Goal: Task Accomplishment & Management: Use online tool/utility

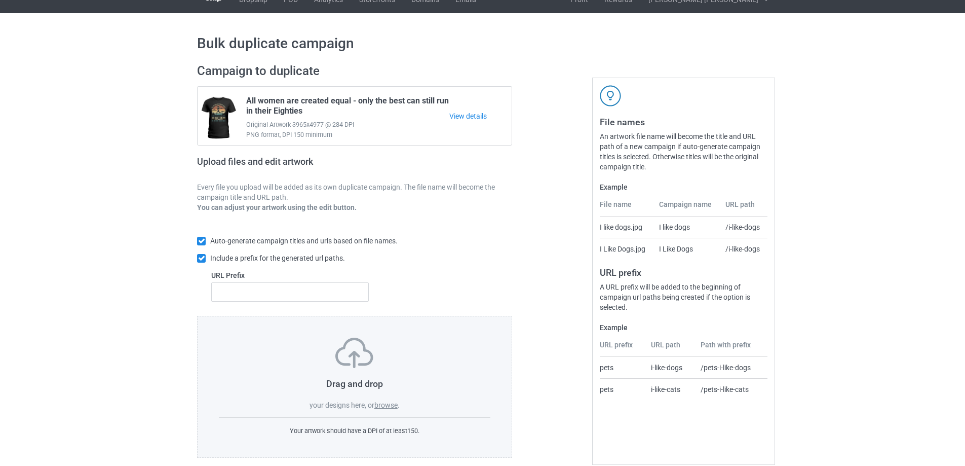
scroll to position [28, 0]
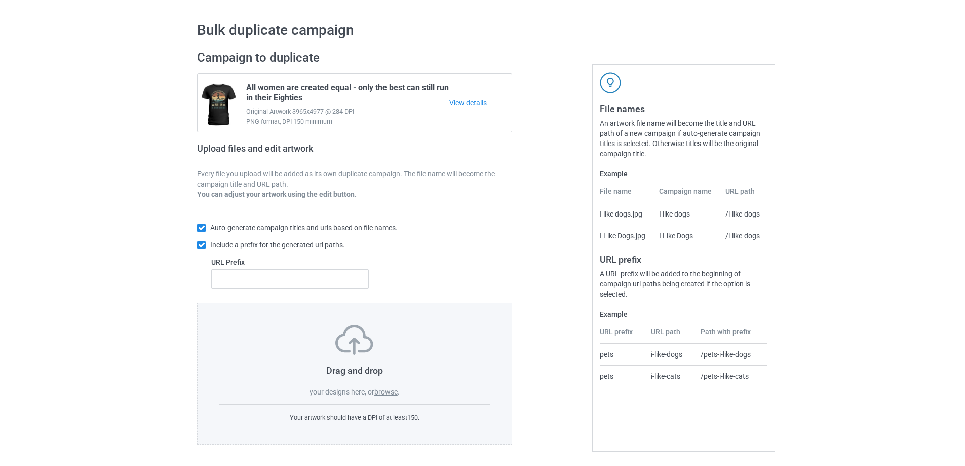
click at [383, 389] on label "browse" at bounding box center [386, 392] width 23 height 8
click at [0, 0] on input "browse" at bounding box center [0, 0] width 0 height 0
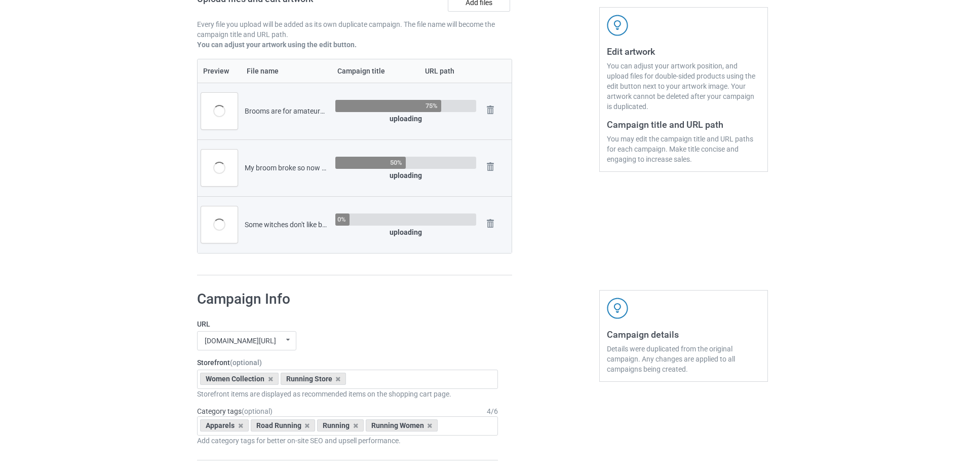
scroll to position [366, 0]
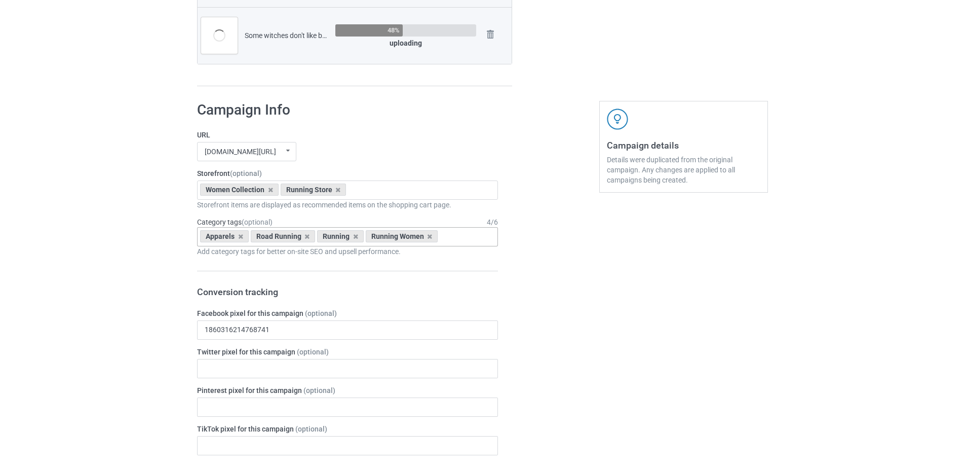
click at [450, 237] on input "text" at bounding box center [449, 236] width 16 height 9
type input "hallow"
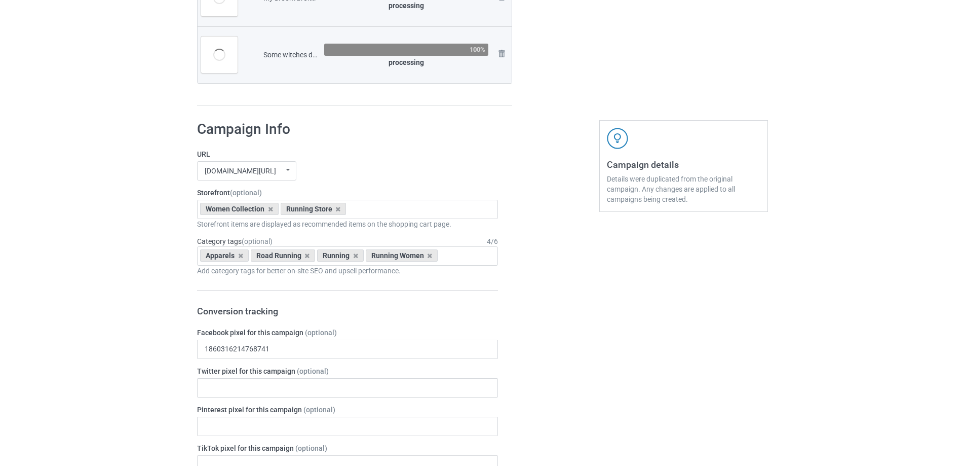
scroll to position [386, 0]
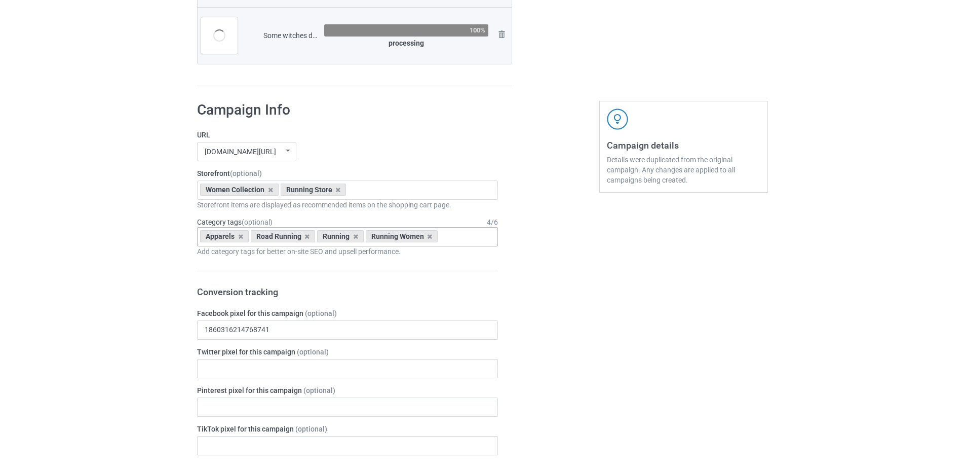
click at [451, 235] on input "text" at bounding box center [449, 236] width 16 height 9
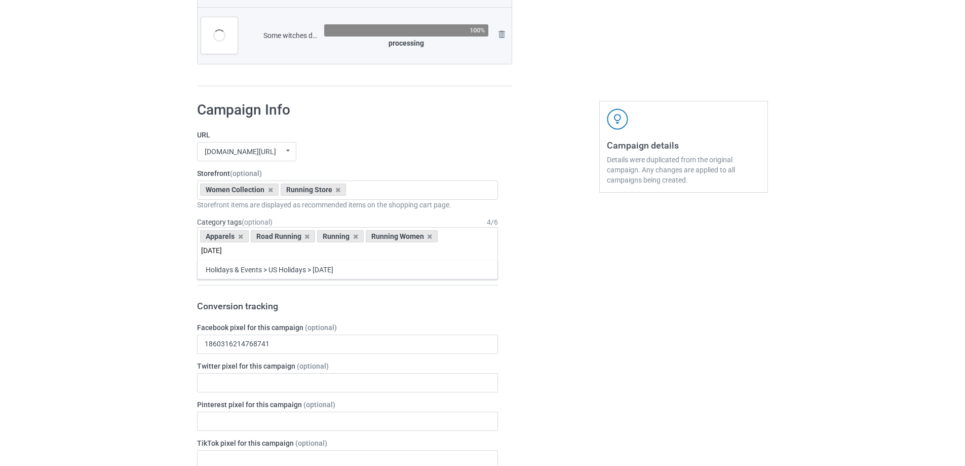
type input "[DATE]"
click at [481, 259] on div "Apparels Road Running Running Running Women [DATE] Holidays & Events > US Holid…" at bounding box center [347, 243] width 301 height 33
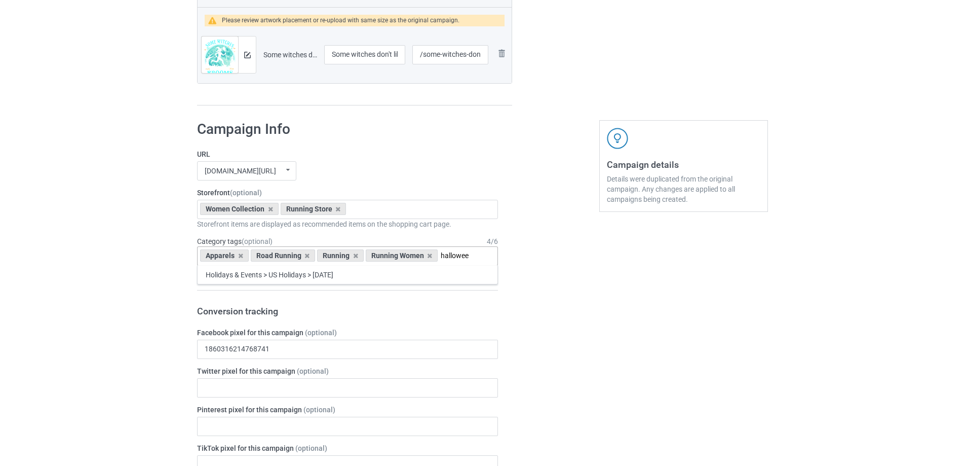
type input "[DATE]"
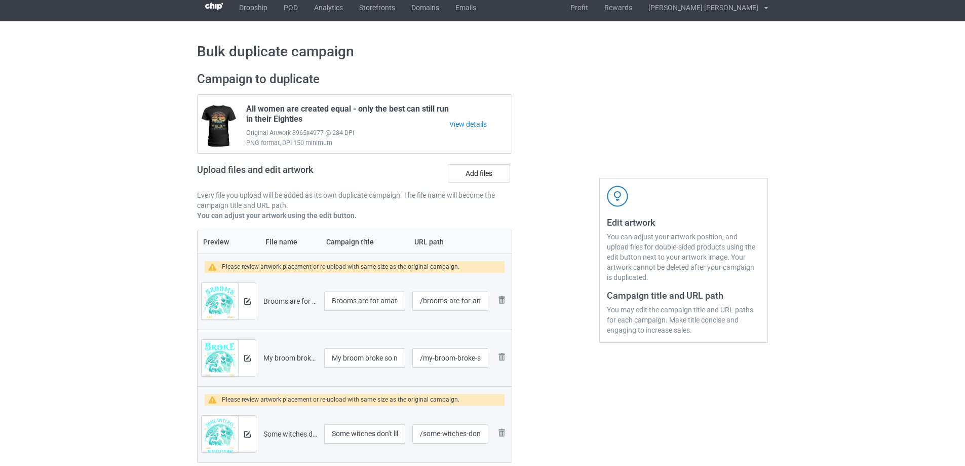
scroll to position [0, 0]
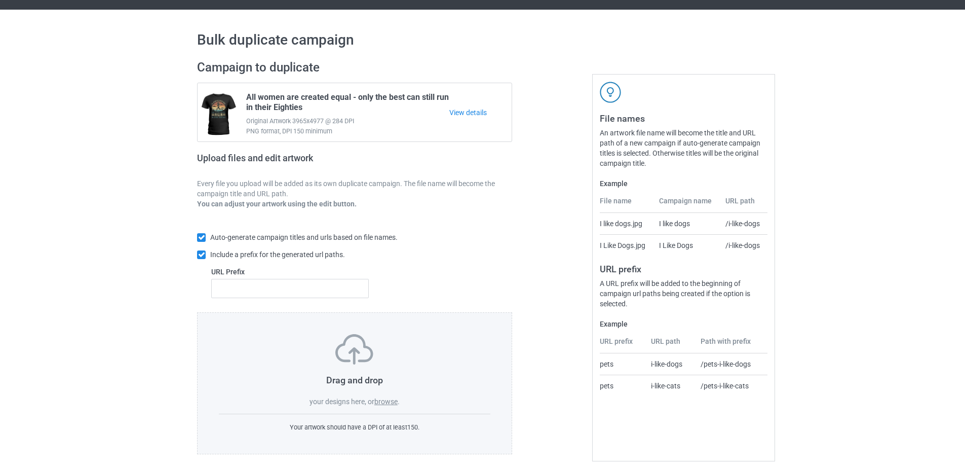
scroll to position [28, 0]
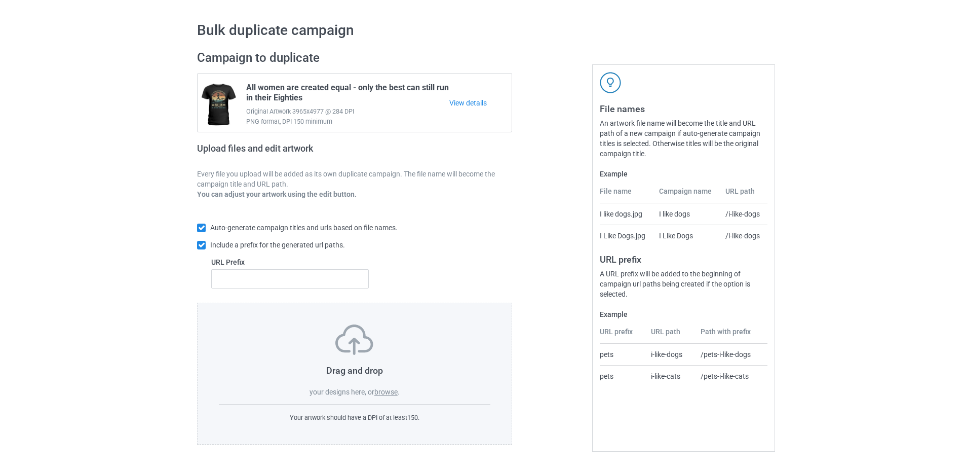
drag, startPoint x: 379, startPoint y: 393, endPoint x: 377, endPoint y: 380, distance: 13.4
click at [378, 393] on label "browse" at bounding box center [386, 392] width 23 height 8
click at [388, 391] on label "browse" at bounding box center [386, 392] width 23 height 8
click at [0, 0] on input "browse" at bounding box center [0, 0] width 0 height 0
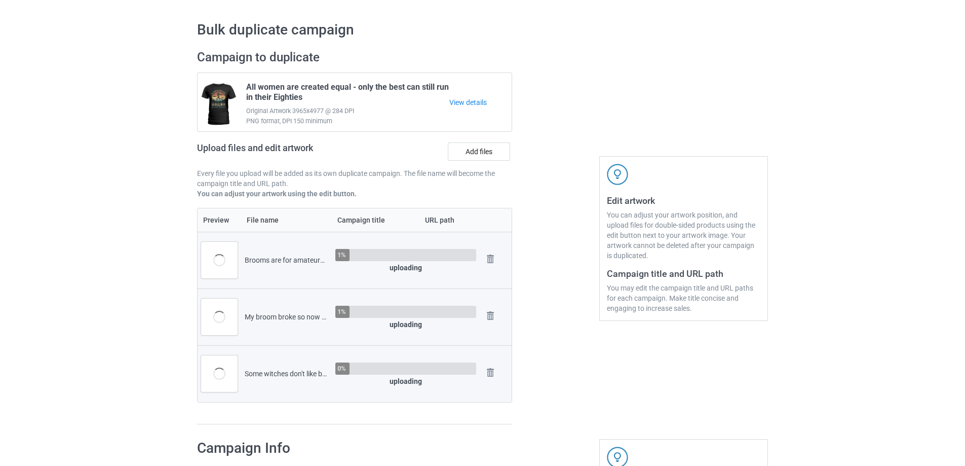
scroll to position [434, 0]
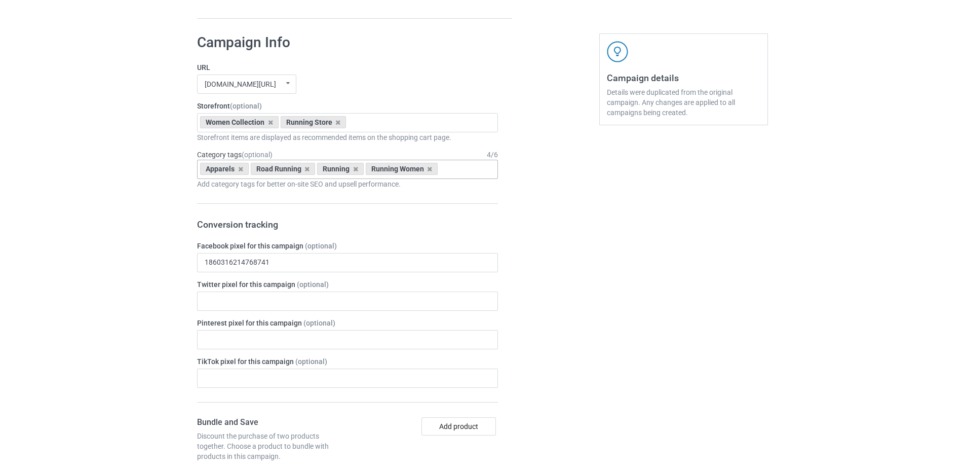
click at [473, 165] on div "Apparels Road Running Running Running Women Age > 1-19 > 1 Age > 1-12 Months > …" at bounding box center [347, 169] width 301 height 19
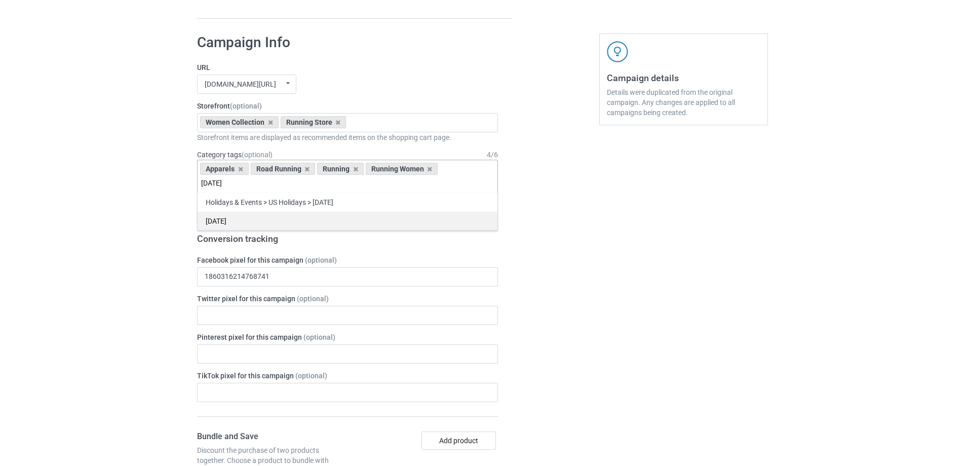
type input "[DATE]"
click at [317, 219] on div "[DATE]" at bounding box center [348, 220] width 300 height 19
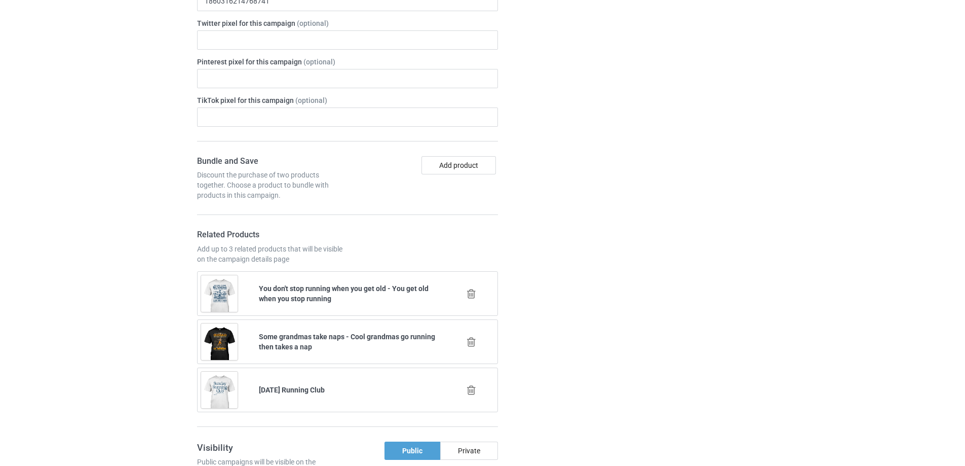
scroll to position [772, 0]
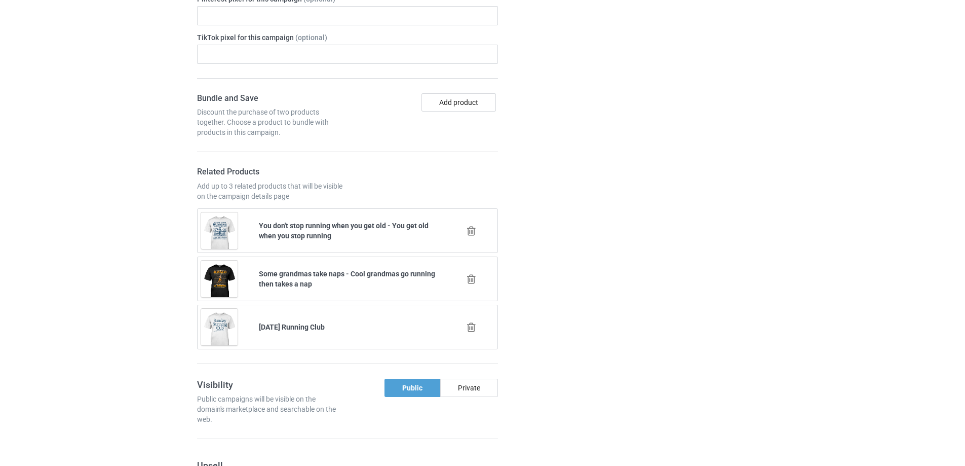
click at [601, 218] on div "Campaign details Details were duplicated from the original campaign. Any change…" at bounding box center [683, 455] width 183 height 1534
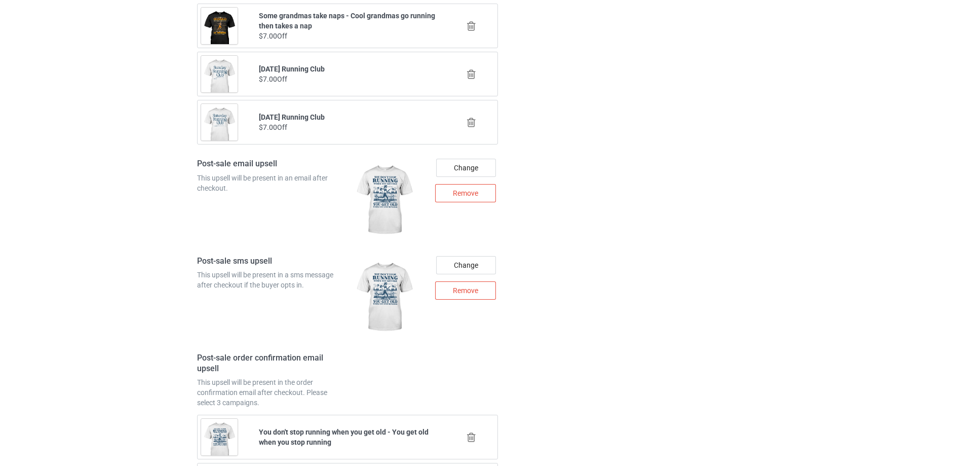
scroll to position [1177, 0]
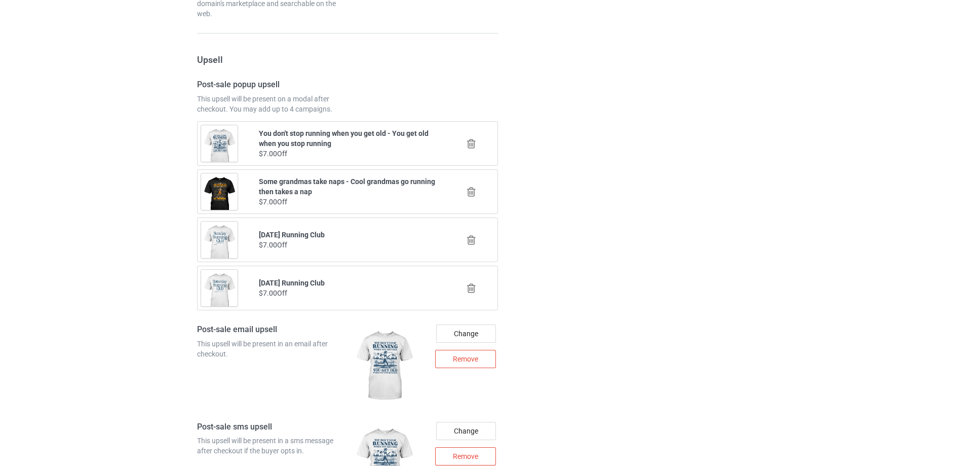
click at [472, 288] on icon at bounding box center [471, 288] width 13 height 11
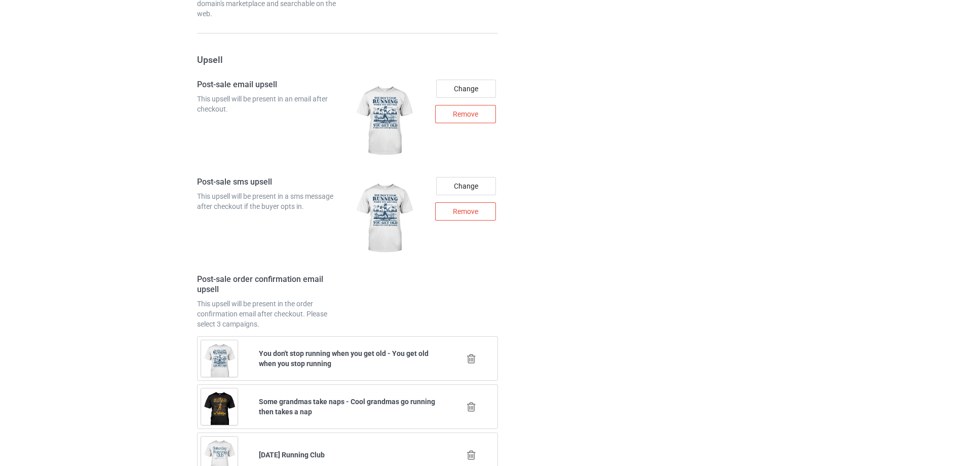
drag, startPoint x: 563, startPoint y: 268, endPoint x: 552, endPoint y: 265, distance: 11.6
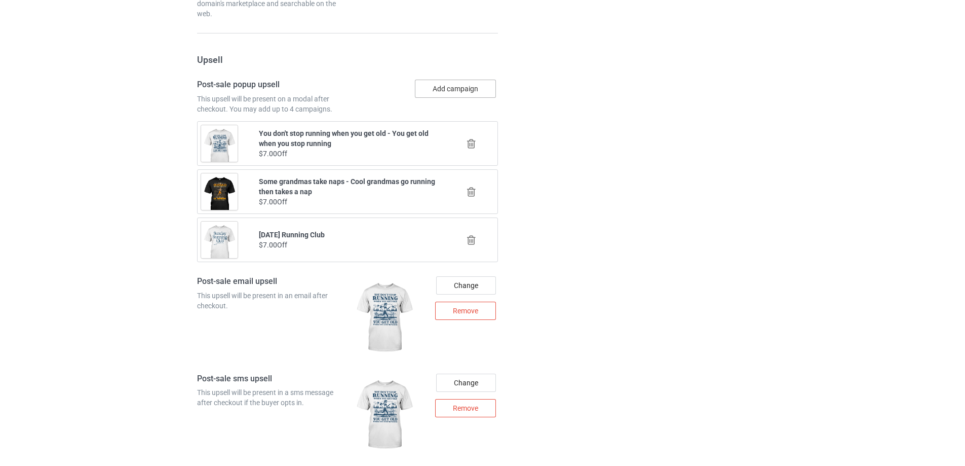
click at [465, 90] on button "Add campaign" at bounding box center [455, 89] width 81 height 18
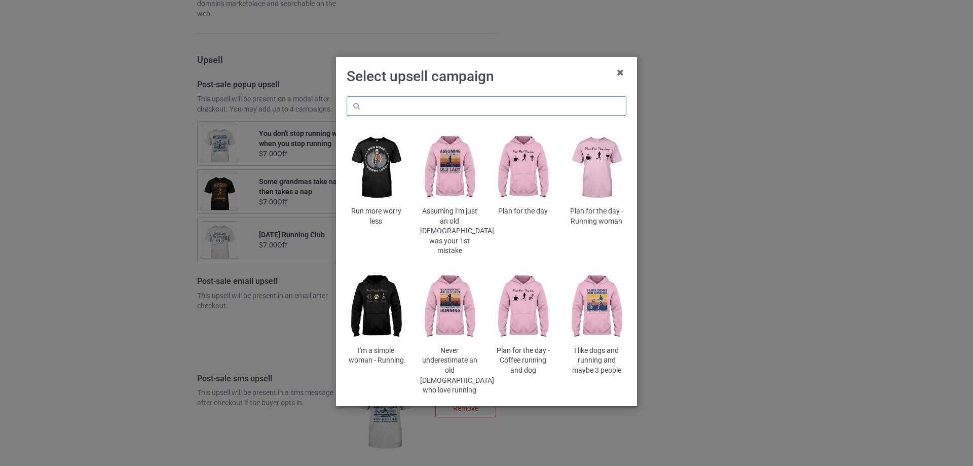
click at [481, 100] on input "text" at bounding box center [487, 105] width 280 height 19
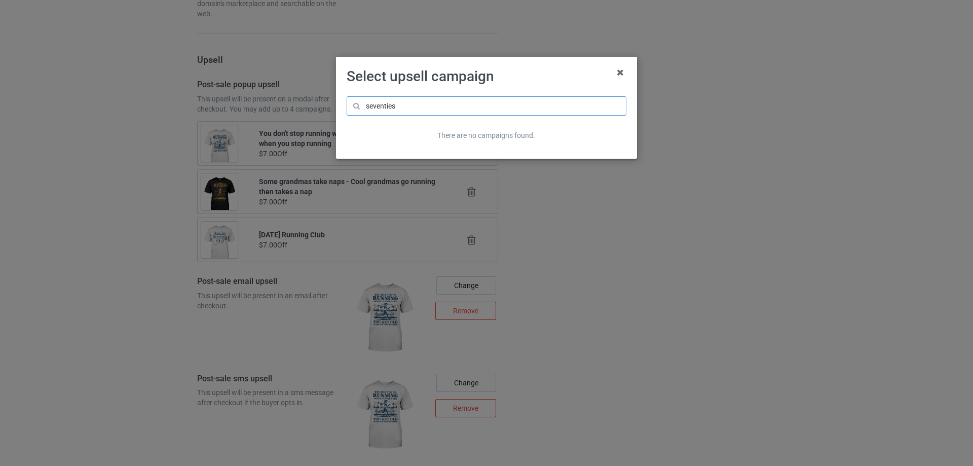
type input "seventies"
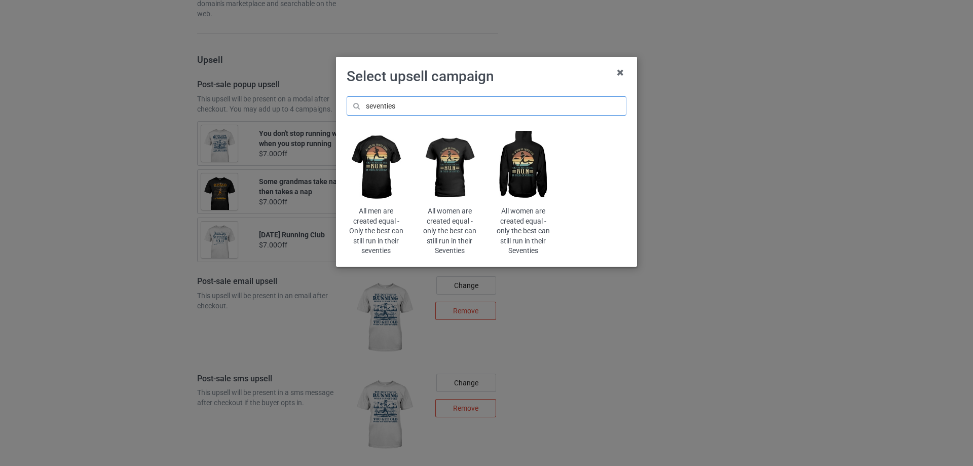
scroll to position [1197, 0]
click at [443, 172] on img at bounding box center [449, 168] width 59 height 74
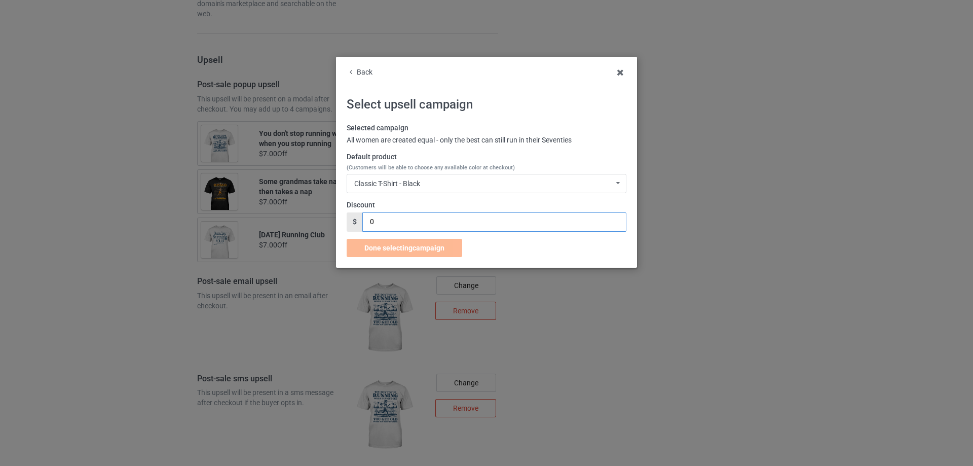
drag, startPoint x: 405, startPoint y: 220, endPoint x: 343, endPoint y: 228, distance: 62.7
click at [341, 227] on div "Back Select upsell campaign Selected campaign All women are created equal - onl…" at bounding box center [486, 162] width 301 height 211
type input "7"
click at [381, 242] on div "Done selecting campaign" at bounding box center [405, 248] width 116 height 18
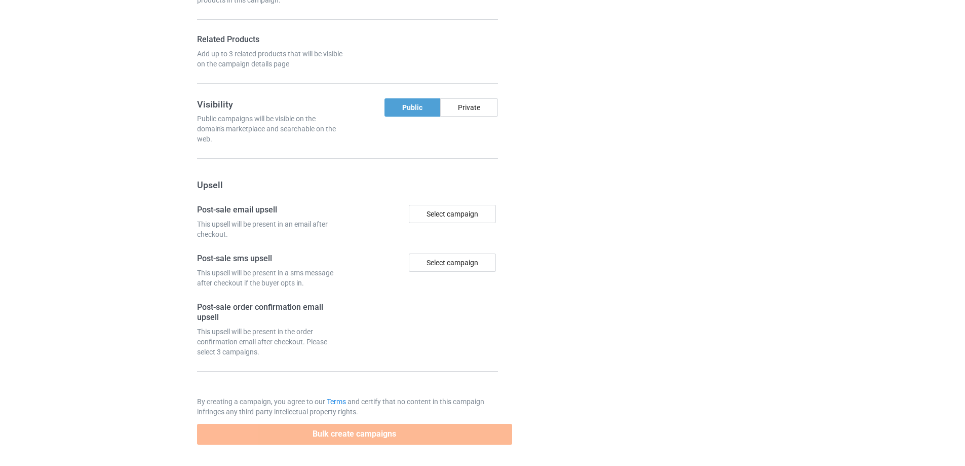
click at [570, 241] on div at bounding box center [555, 3] width 73 height 895
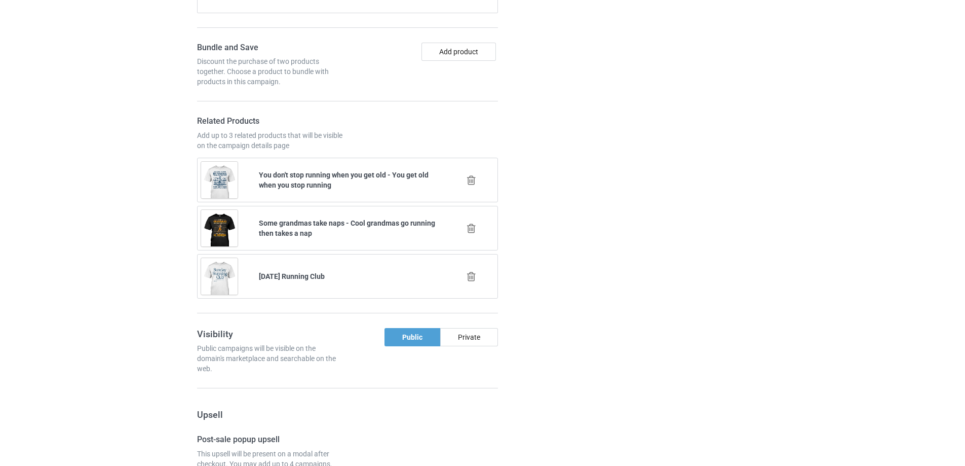
scroll to position [924, 0]
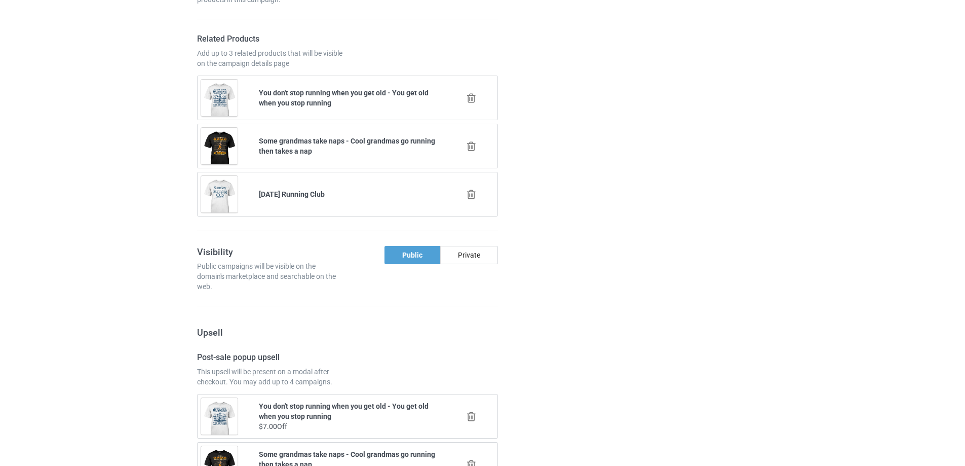
click at [471, 199] on icon at bounding box center [471, 194] width 13 height 11
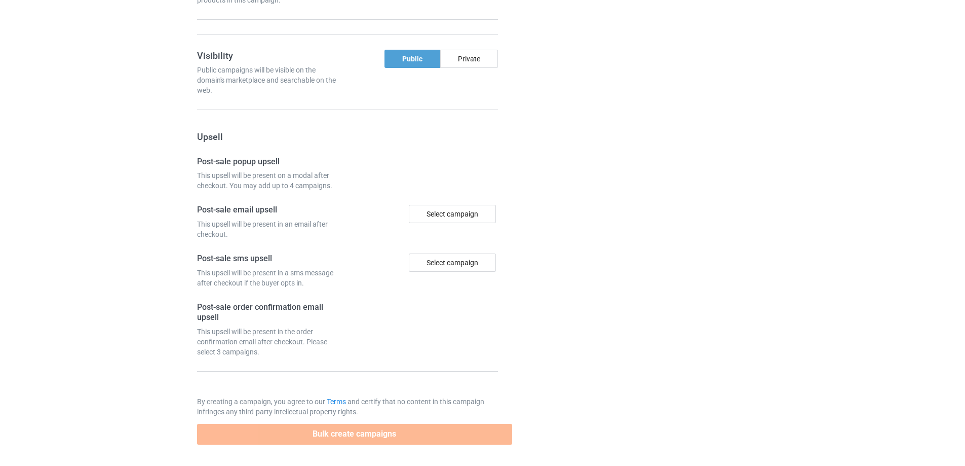
click at [573, 198] on div at bounding box center [555, 3] width 73 height 895
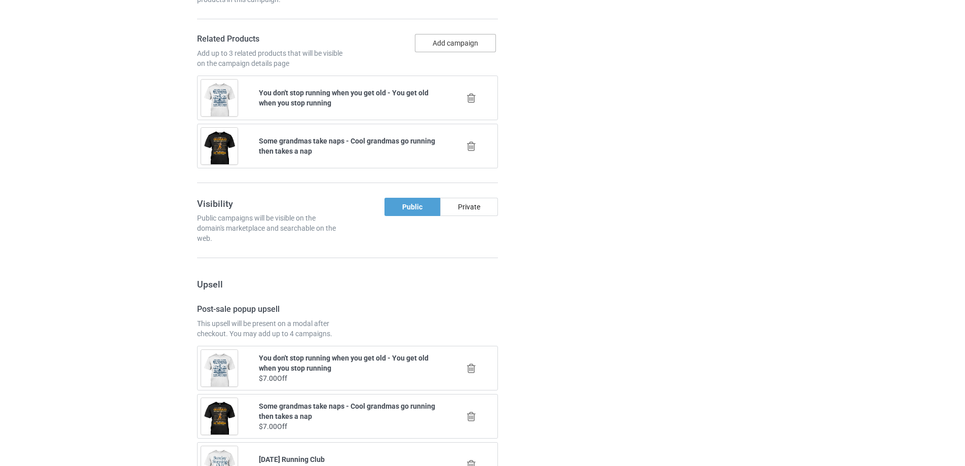
click at [470, 44] on button "Add campaign" at bounding box center [455, 43] width 81 height 18
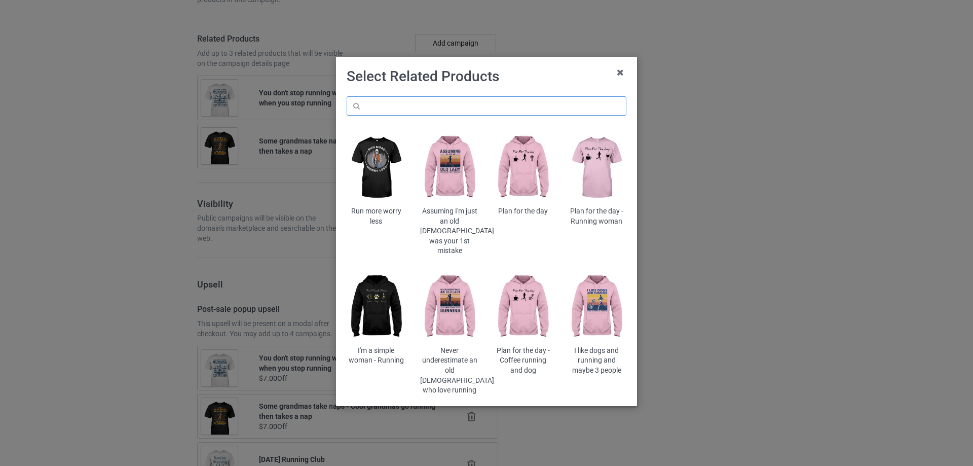
click at [467, 108] on input "text" at bounding box center [487, 105] width 280 height 19
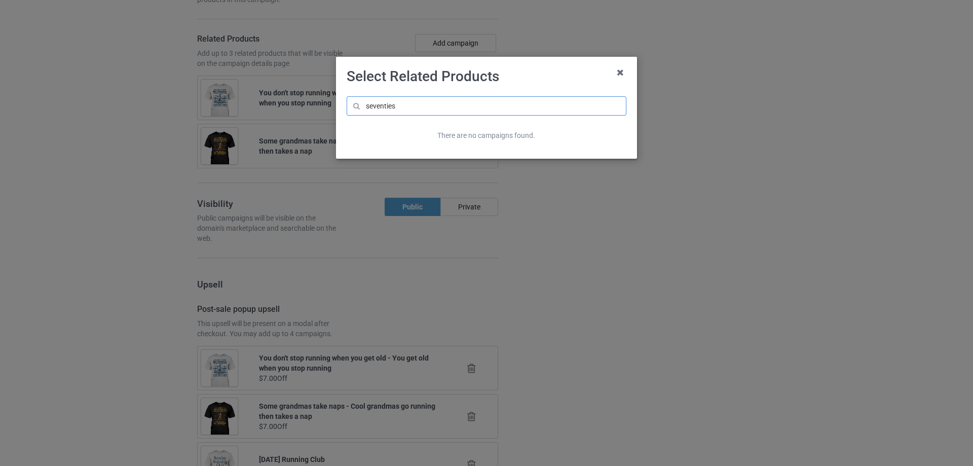
type input "seventies"
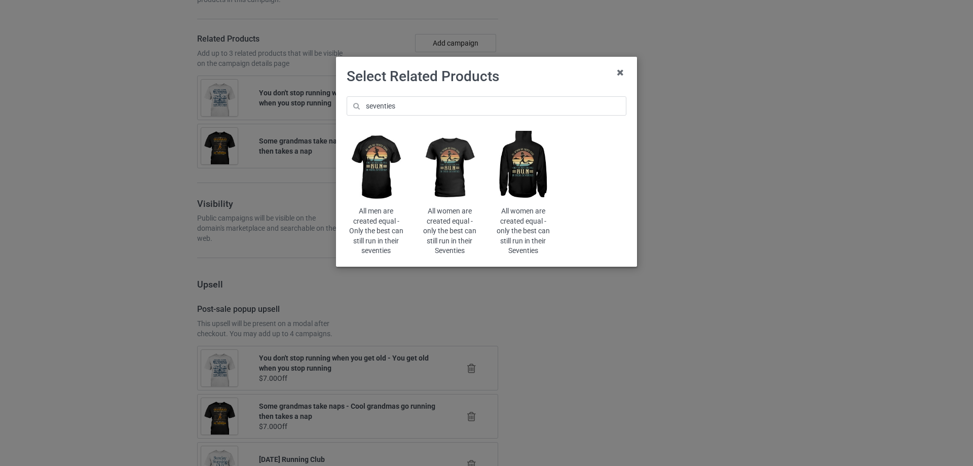
click at [452, 186] on img at bounding box center [449, 168] width 59 height 74
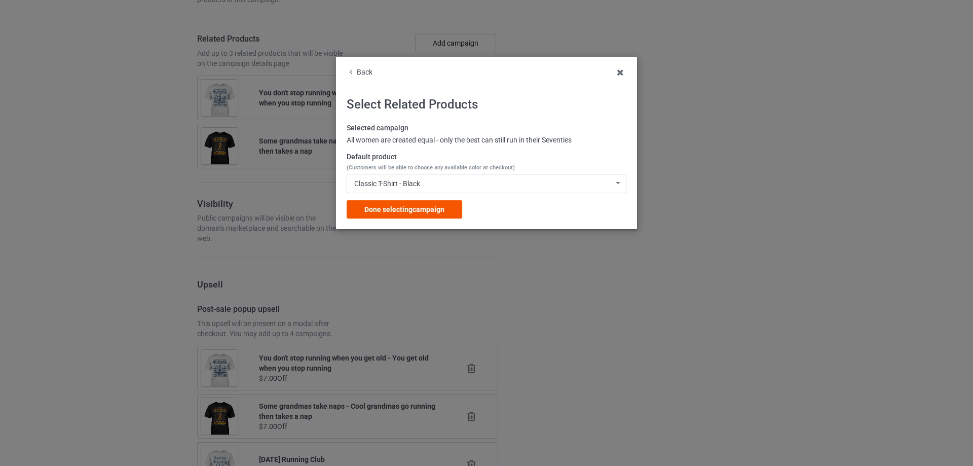
drag, startPoint x: 424, startPoint y: 208, endPoint x: 454, endPoint y: 207, distance: 29.4
click at [424, 208] on span "Done selecting campaign" at bounding box center [404, 209] width 80 height 8
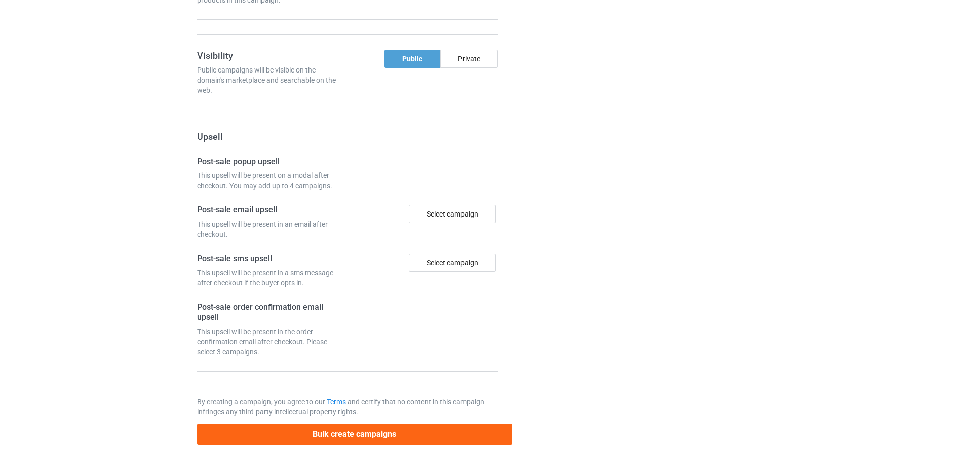
click at [590, 211] on div at bounding box center [555, 3] width 73 height 895
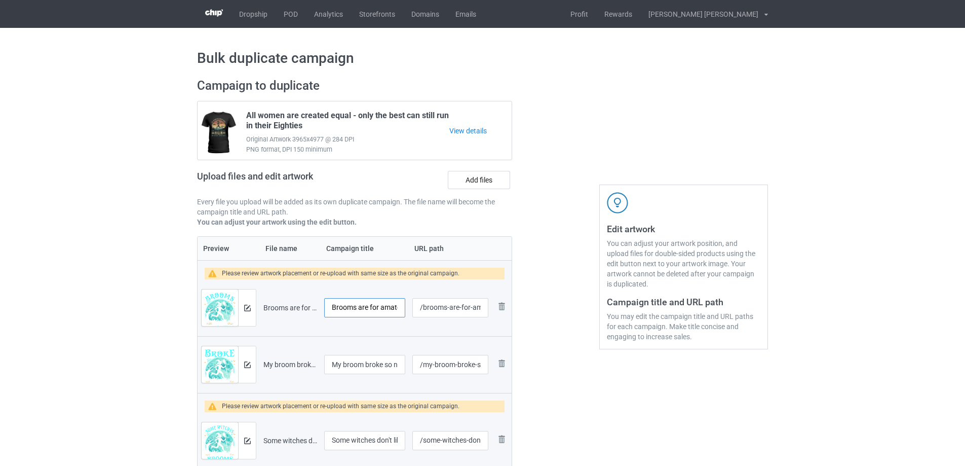
scroll to position [0, 14]
drag, startPoint x: 366, startPoint y: 309, endPoint x: 416, endPoint y: 310, distance: 49.2
click at [415, 310] on tr "Preview and edit artwork Brooms are for amateurs.png Brooms are for amateurs /b…" at bounding box center [355, 307] width 314 height 57
click at [433, 310] on input "/brooms-are-for-amateurs" at bounding box center [451, 307] width 76 height 19
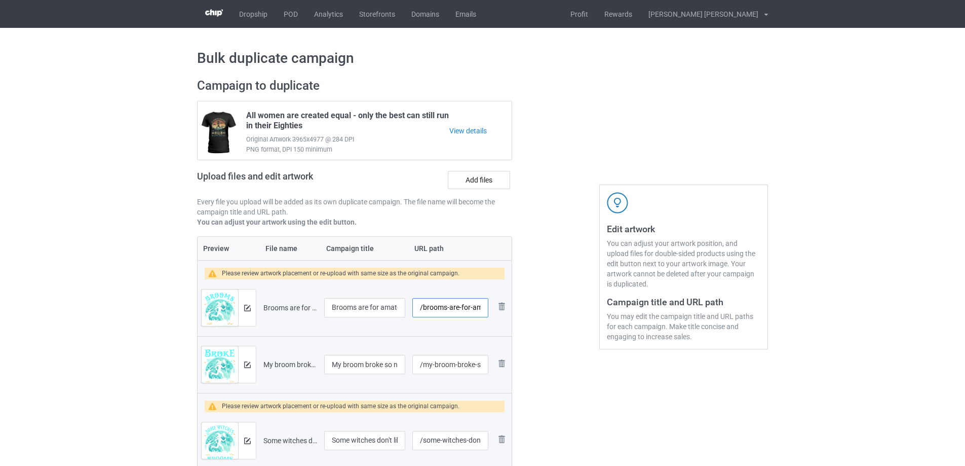
scroll to position [0, 21]
drag, startPoint x: 446, startPoint y: 308, endPoint x: 487, endPoint y: 310, distance: 40.6
click at [487, 310] on input "/brooms-are-for-amateurs" at bounding box center [451, 307] width 76 height 19
click at [582, 322] on div at bounding box center [555, 285] width 73 height 428
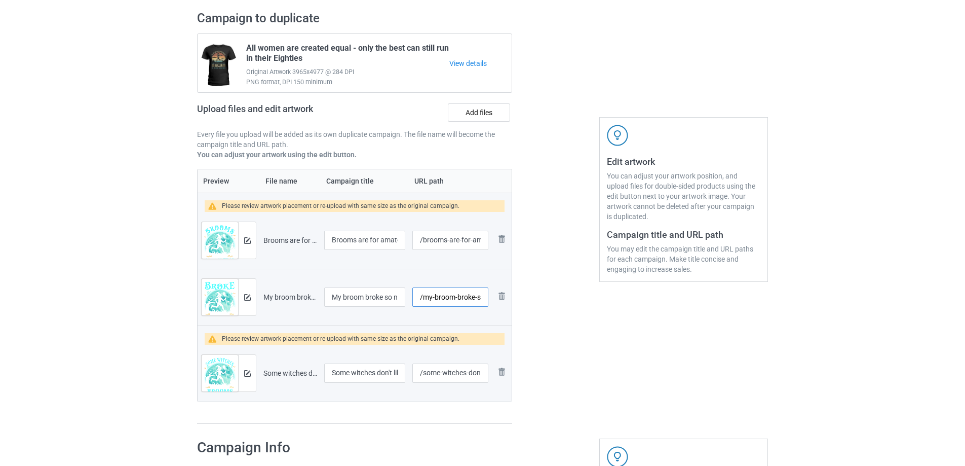
scroll to position [0, 58]
drag, startPoint x: 441, startPoint y: 295, endPoint x: 478, endPoint y: 297, distance: 37.1
click at [478, 297] on input "/my-broom-broke-so-now-i-go-running" at bounding box center [451, 296] width 76 height 19
click at [454, 299] on input "/my-broom-broke-so-now-i-go-running" at bounding box center [451, 296] width 76 height 19
click at [458, 297] on input "/my-broom-broke-so-now-i-go-running" at bounding box center [451, 296] width 76 height 19
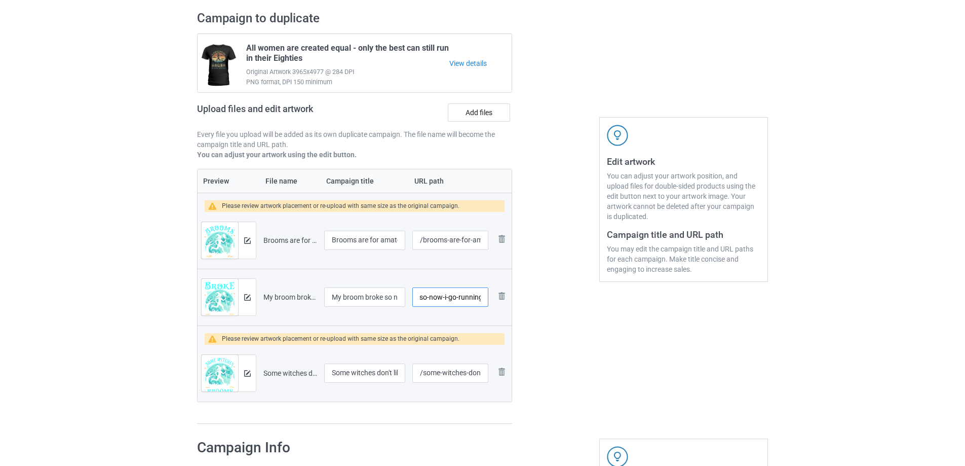
scroll to position [0, 0]
drag, startPoint x: 455, startPoint y: 296, endPoint x: 422, endPoint y: 304, distance: 34.2
click at [422, 304] on input "/my-broom-broke-so-now-i-go-running" at bounding box center [451, 296] width 76 height 19
drag, startPoint x: 455, startPoint y: 296, endPoint x: 491, endPoint y: 296, distance: 35.5
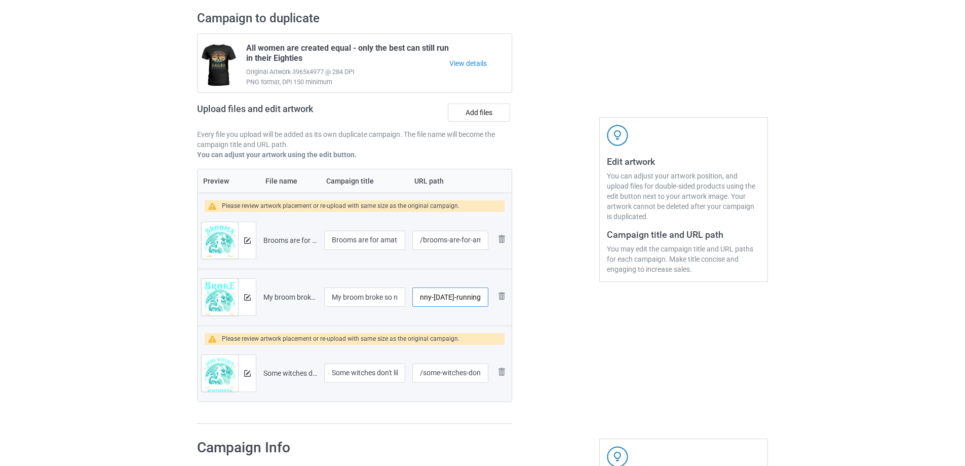
click at [491, 296] on td "/funny-halloween-running" at bounding box center [450, 297] width 83 height 57
click at [481, 299] on input "/funny-halloween-running" at bounding box center [451, 296] width 76 height 19
type input "/funny-halloween-running-tee"
click at [565, 325] on div at bounding box center [555, 218] width 73 height 428
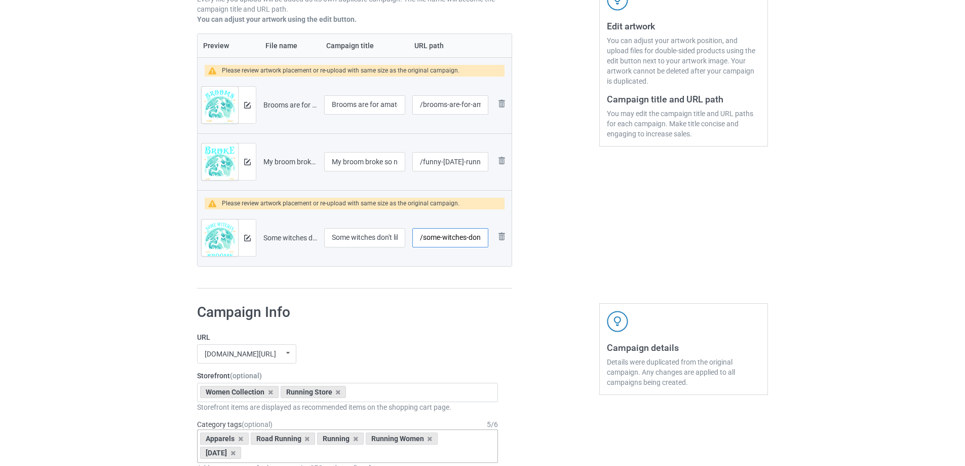
scroll to position [0, 65]
drag, startPoint x: 434, startPoint y: 235, endPoint x: 482, endPoint y: 237, distance: 47.7
click at [482, 237] on input "/some-witches-don-t-like-broom-running" at bounding box center [451, 237] width 76 height 19
click at [563, 251] on div at bounding box center [555, 82] width 73 height 428
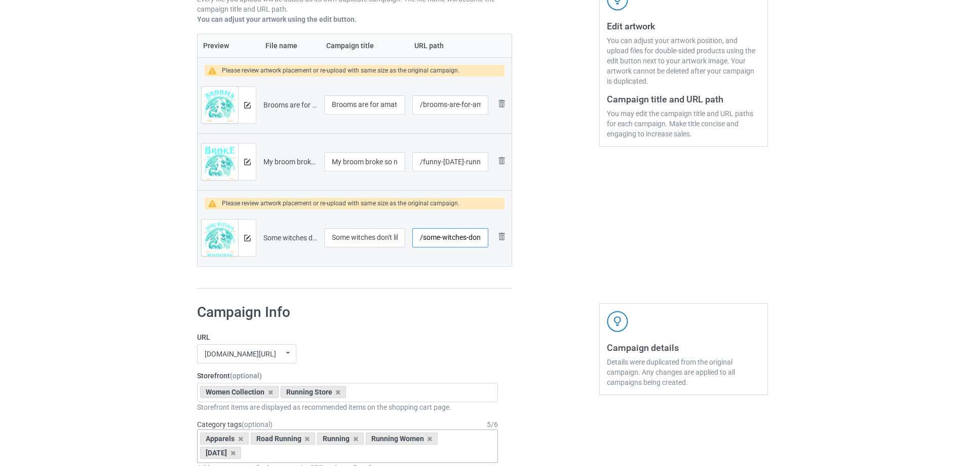
drag, startPoint x: 469, startPoint y: 237, endPoint x: 407, endPoint y: 237, distance: 62.3
click at [407, 237] on tr "Preview and edit artwork Some witches don't like broom - Running.png Some witch…" at bounding box center [355, 237] width 314 height 57
click at [473, 235] on input "/some-witches-don-t-like-broom-running" at bounding box center [451, 237] width 76 height 19
drag, startPoint x: 442, startPoint y: 240, endPoint x: 485, endPoint y: 240, distance: 42.6
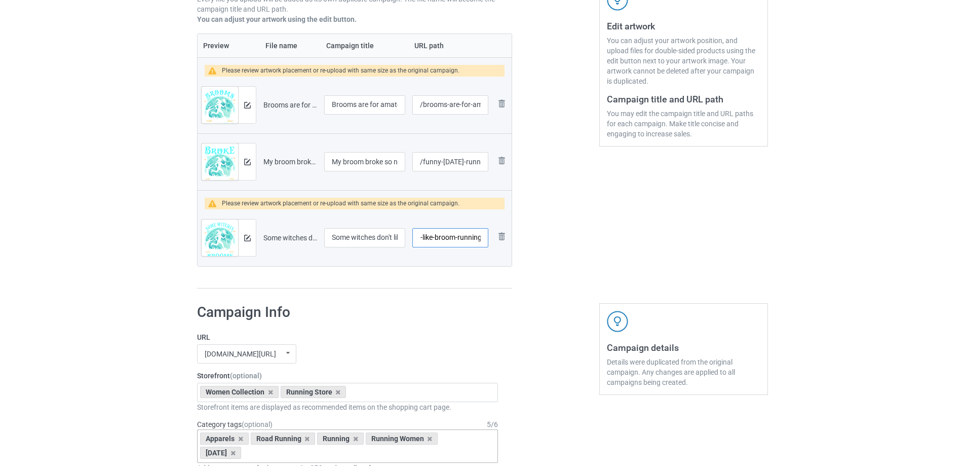
click at [485, 240] on input "/some-witches-don-t-like-broom-running" at bounding box center [451, 237] width 76 height 19
click at [443, 239] on input "/some-witches-don-t-like-broom-running" at bounding box center [451, 237] width 76 height 19
click at [467, 237] on input "/some-witches-don-t-like-broom-running" at bounding box center [451, 237] width 76 height 19
click at [467, 239] on input "/some-witches-don-t-like-broom-running" at bounding box center [451, 237] width 76 height 19
drag, startPoint x: 467, startPoint y: 239, endPoint x: 485, endPoint y: 247, distance: 20.2
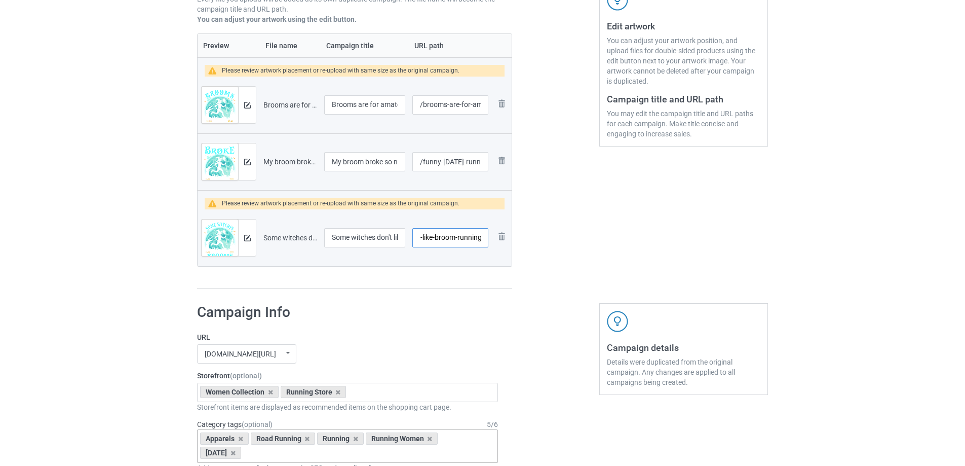
click at [469, 239] on input "/some-witches-don-t-like-broom-running" at bounding box center [451, 237] width 76 height 19
type input "/some-witches-don-t-like-broom"
click at [633, 237] on div "Edit artwork You can adjust your artwork position, and upload files for double-…" at bounding box center [683, 82] width 183 height 428
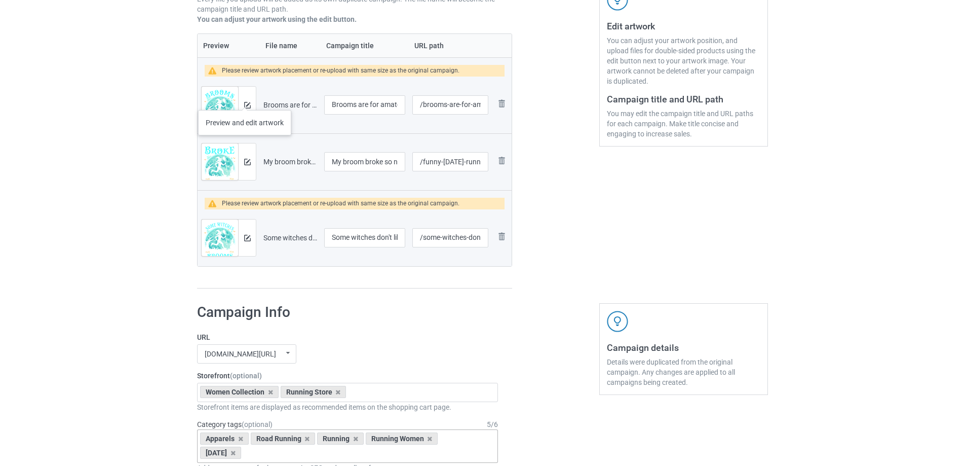
click at [245, 100] on div at bounding box center [247, 105] width 18 height 36
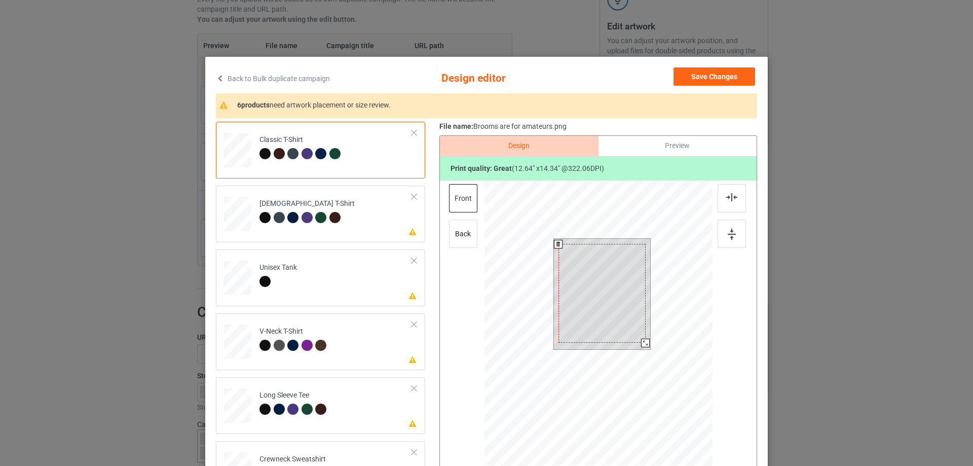
drag, startPoint x: 645, startPoint y: 346, endPoint x: 638, endPoint y: 339, distance: 10.0
click at [641, 342] on div at bounding box center [645, 343] width 9 height 9
click at [627, 326] on div at bounding box center [601, 291] width 87 height 98
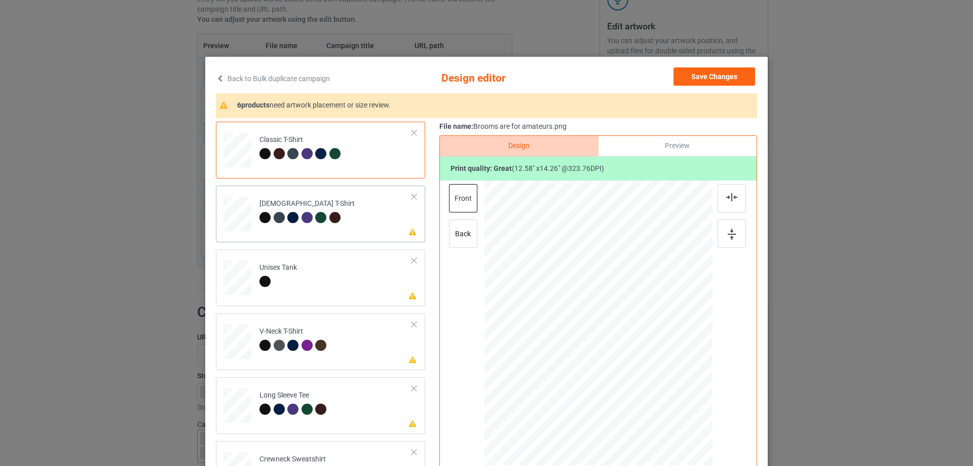
click at [371, 224] on td "Please review artwork placement Ladies T-Shirt" at bounding box center [336, 212] width 164 height 45
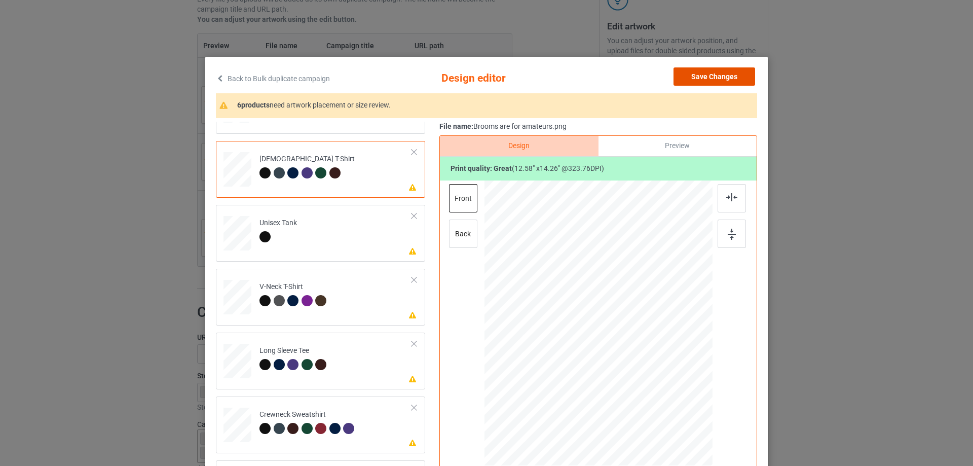
click at [714, 74] on button "Save Changes" at bounding box center [715, 76] width 82 height 18
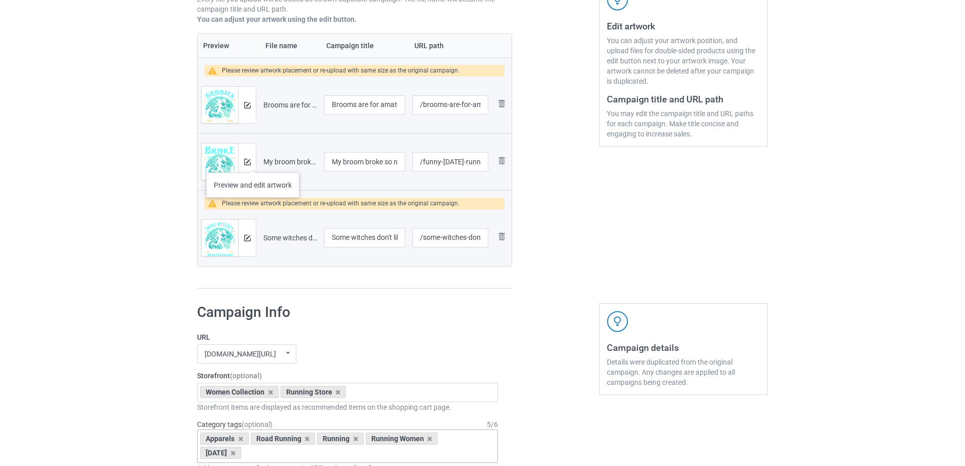
click at [253, 162] on div at bounding box center [247, 161] width 18 height 36
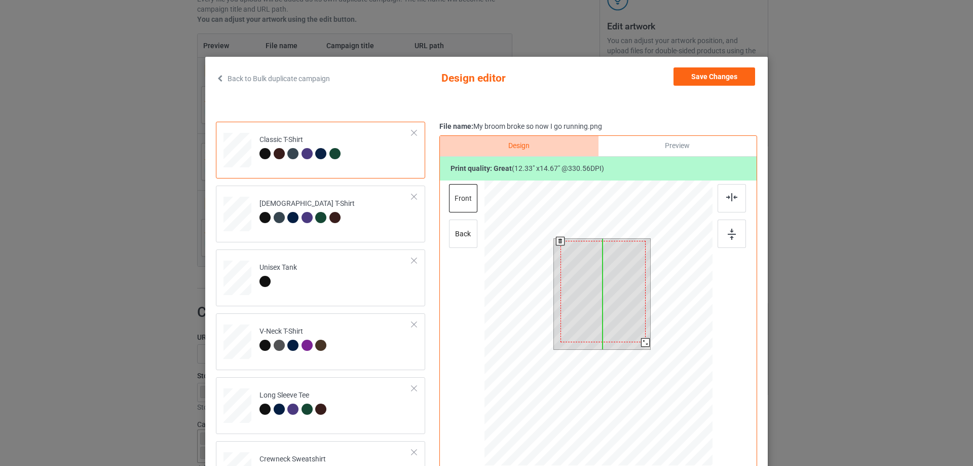
click at [613, 311] on div at bounding box center [603, 291] width 85 height 101
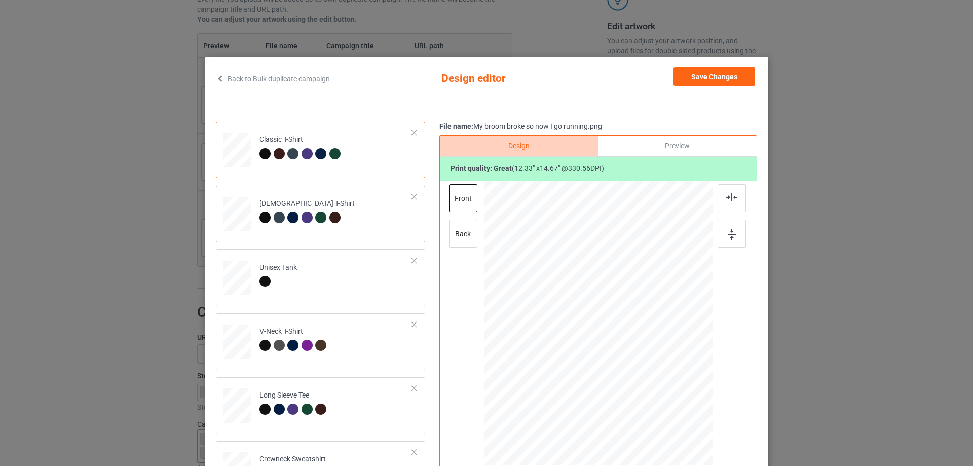
click at [372, 212] on td "Ladies T-Shirt" at bounding box center [336, 212] width 164 height 45
click at [718, 79] on button "Save Changes" at bounding box center [715, 76] width 82 height 18
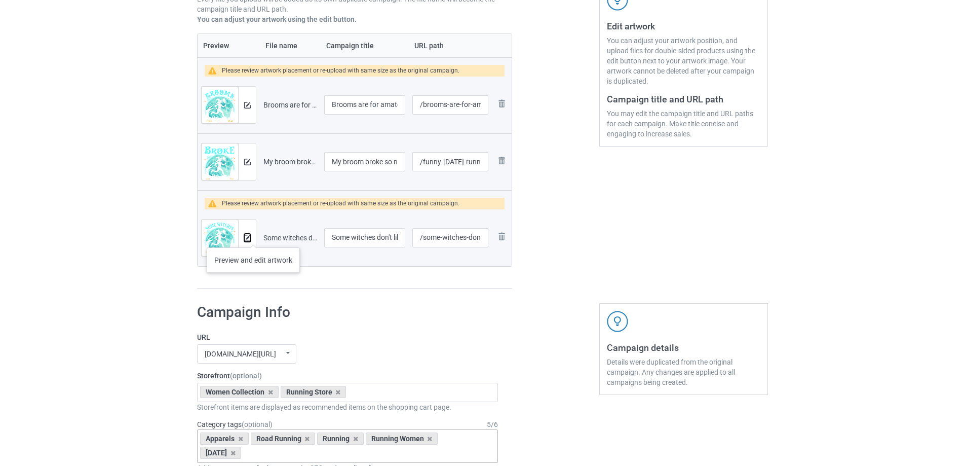
click at [250, 240] on img at bounding box center [247, 238] width 7 height 7
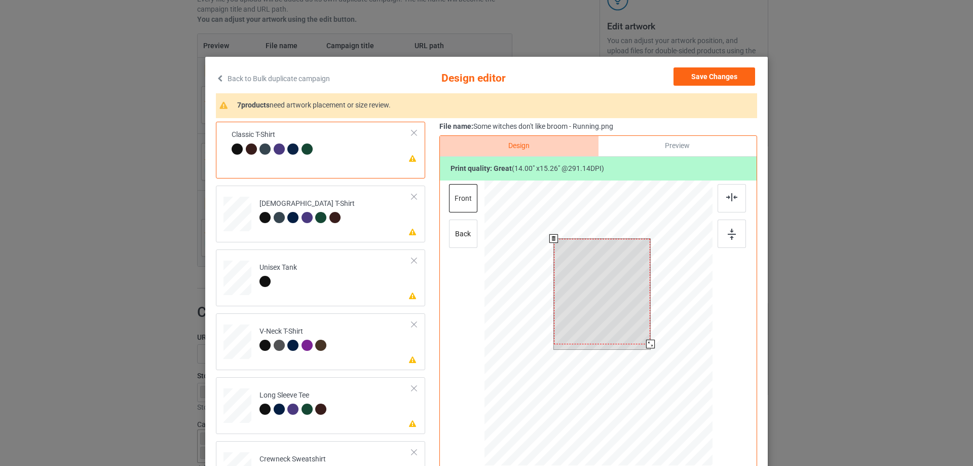
scroll to position [67, 0]
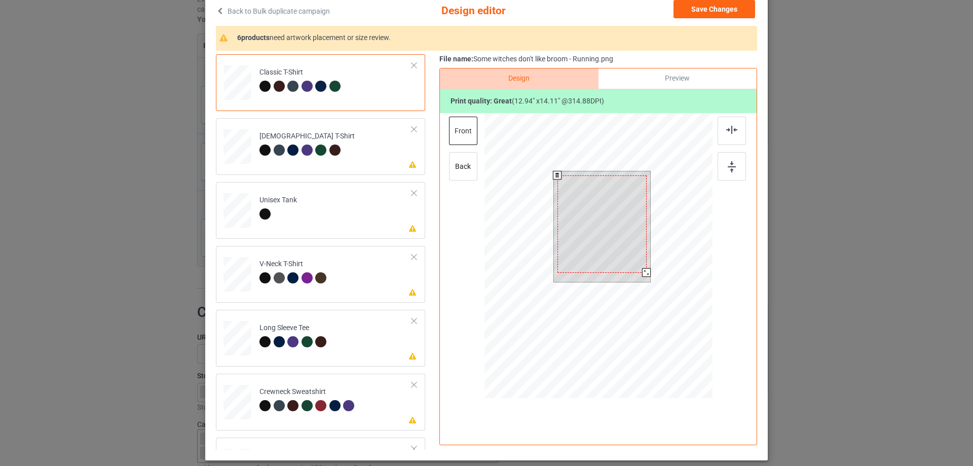
drag, startPoint x: 647, startPoint y: 279, endPoint x: 645, endPoint y: 274, distance: 5.9
click at [645, 274] on div at bounding box center [646, 272] width 9 height 9
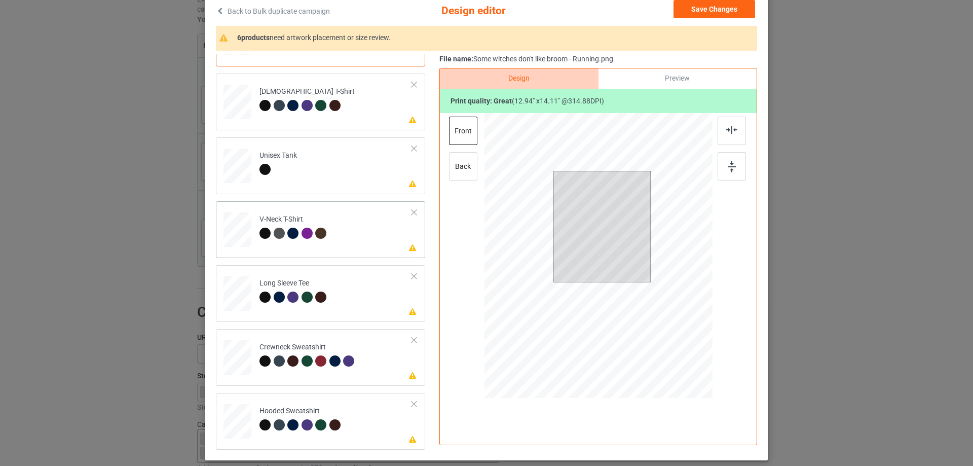
scroll to position [0, 0]
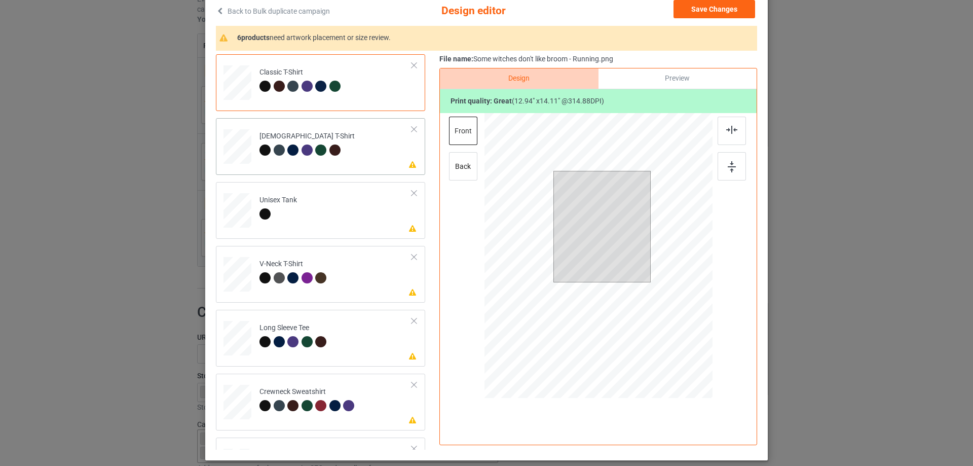
click at [370, 143] on td "Please review artwork placement Ladies T-Shirt" at bounding box center [336, 144] width 164 height 45
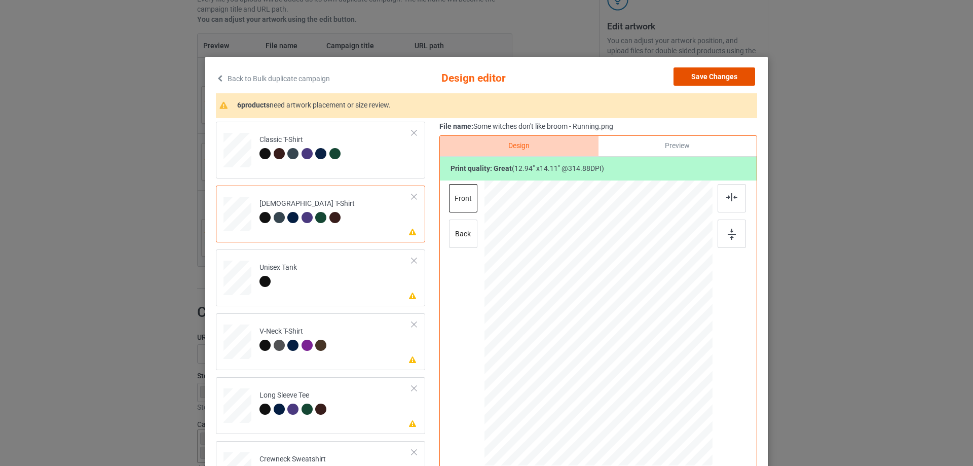
click at [715, 76] on button "Save Changes" at bounding box center [715, 76] width 82 height 18
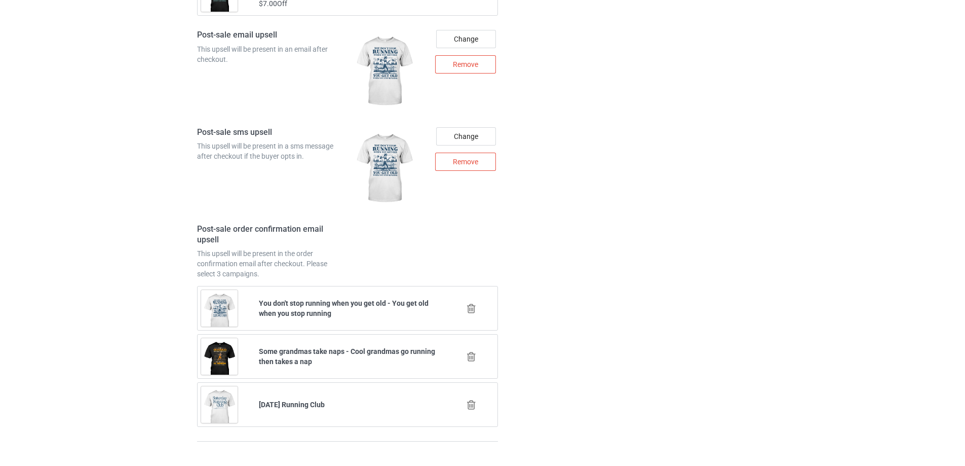
scroll to position [1581, 0]
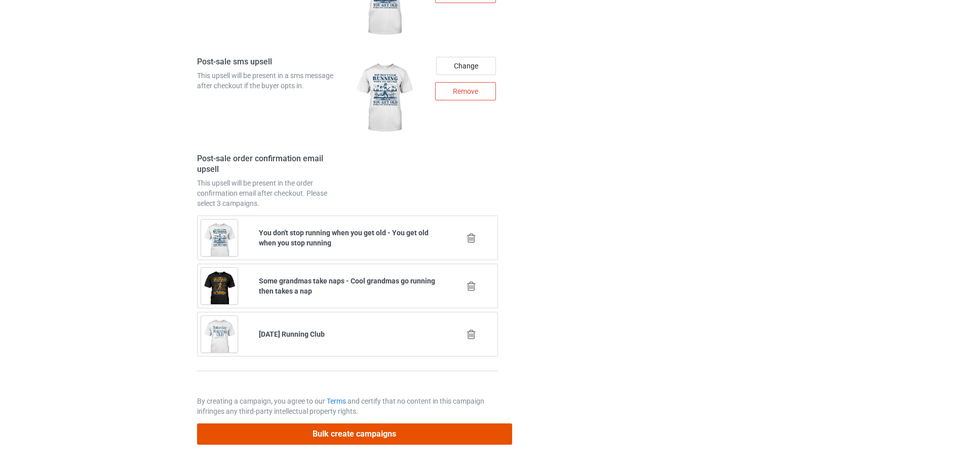
click at [426, 437] on button "Bulk create campaigns" at bounding box center [354, 433] width 315 height 21
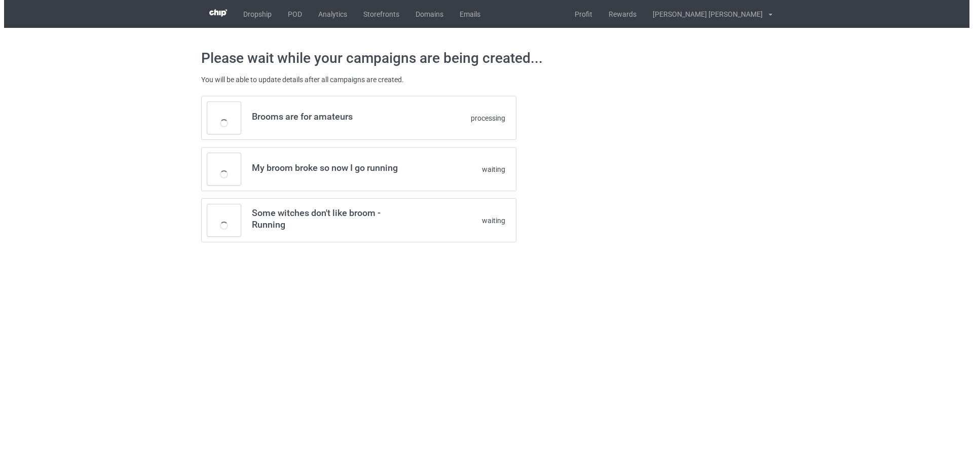
scroll to position [0, 0]
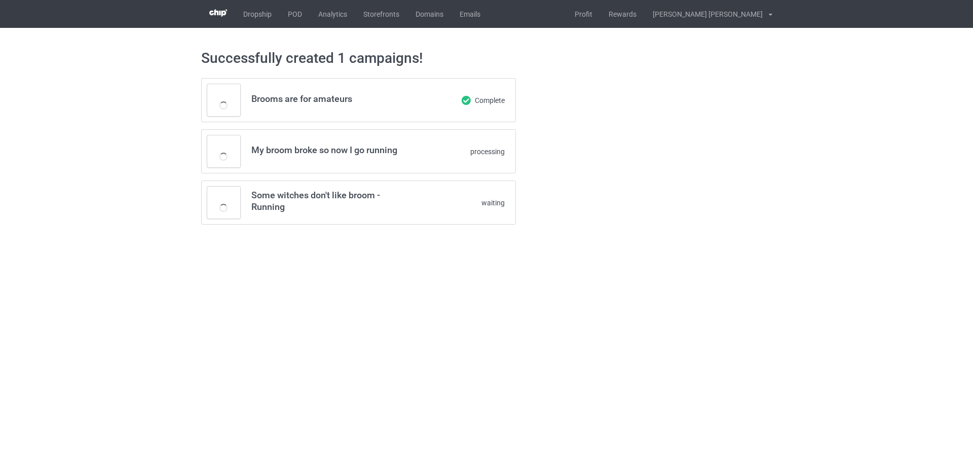
click at [584, 95] on div at bounding box center [559, 151] width 73 height 161
click at [573, 95] on div at bounding box center [559, 151] width 73 height 161
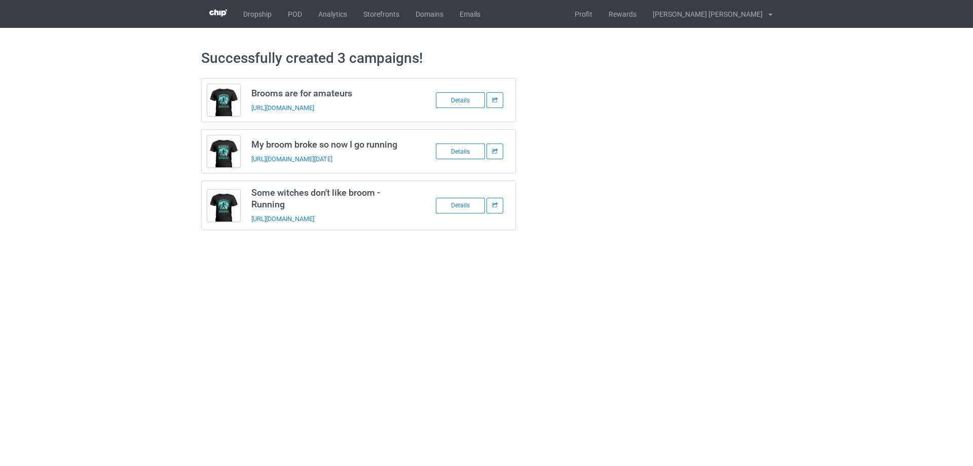
click at [572, 188] on div at bounding box center [559, 154] width 73 height 166
click at [338, 91] on h3 "Brooms are for amateurs" at bounding box center [331, 93] width 160 height 12
copy h3 "Brooms are for amateurs"
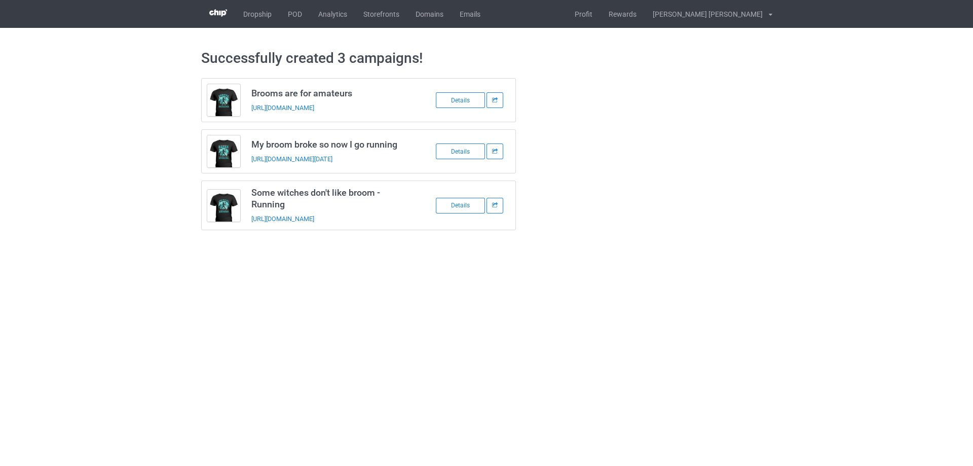
click at [636, 212] on div "Brooms are for amateurs https://www.steezylife.com/brooms-are-for-amateurs Deta…" at bounding box center [486, 154] width 585 height 166
click at [611, 220] on div "Brooms are for amateurs https://www.steezylife.com/brooms-are-for-amateurs Deta…" at bounding box center [486, 154] width 585 height 166
